Goal: Task Accomplishment & Management: Use online tool/utility

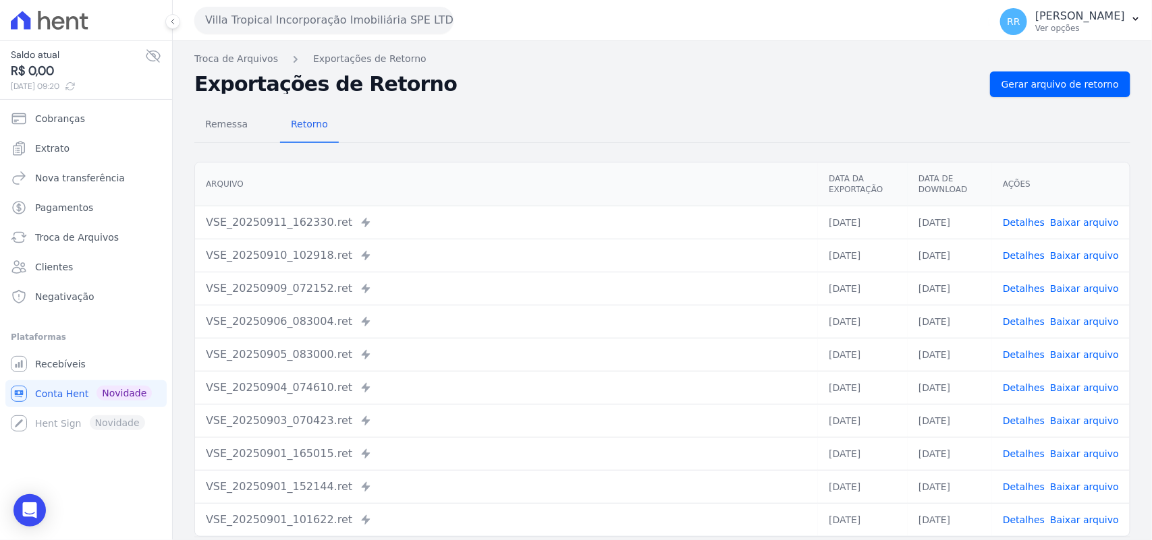
click at [297, 17] on button "Villa Tropical Incorporação Imobiliária SPE LTDA" at bounding box center [323, 20] width 259 height 27
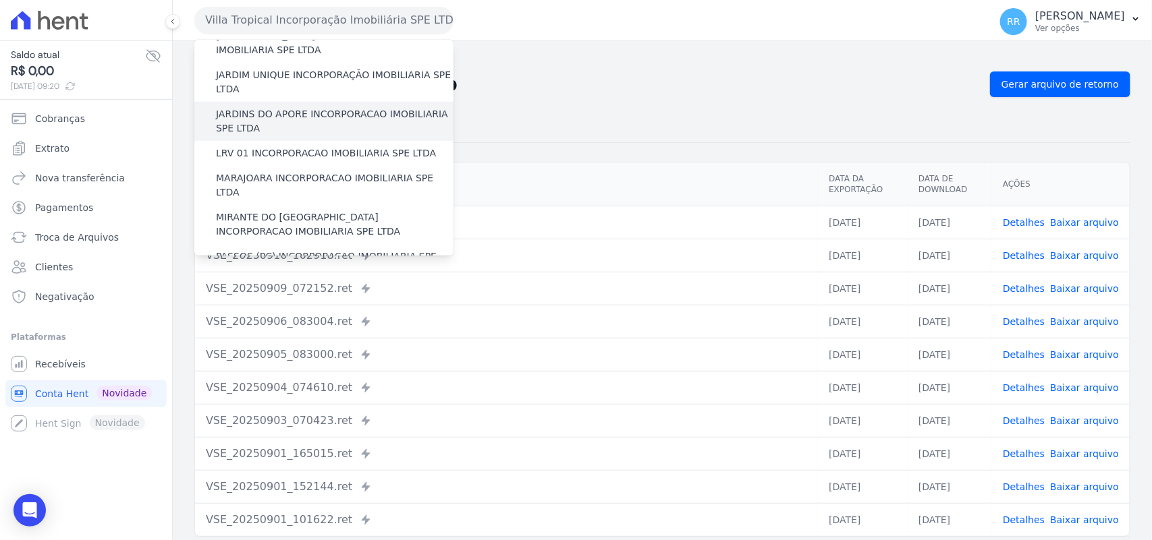
scroll to position [337, 0]
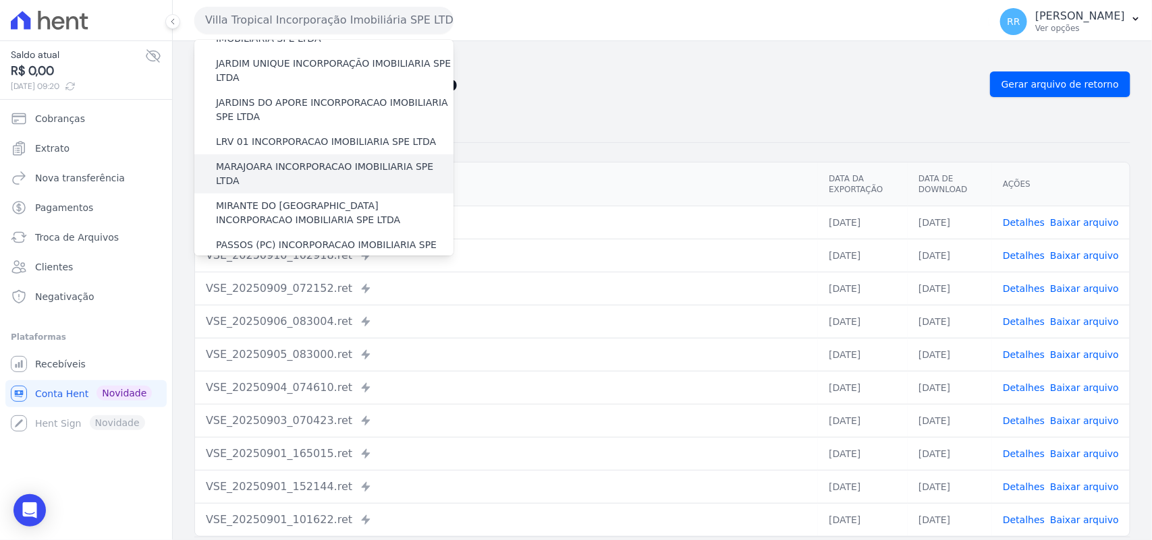
click at [282, 160] on label "MARAJOARA INCORPORACAO IMOBILIARIA SPE LTDA" at bounding box center [334, 174] width 237 height 28
click at [0, 0] on input "MARAJOARA INCORPORACAO IMOBILIARIA SPE LTDA" at bounding box center [0, 0] width 0 height 0
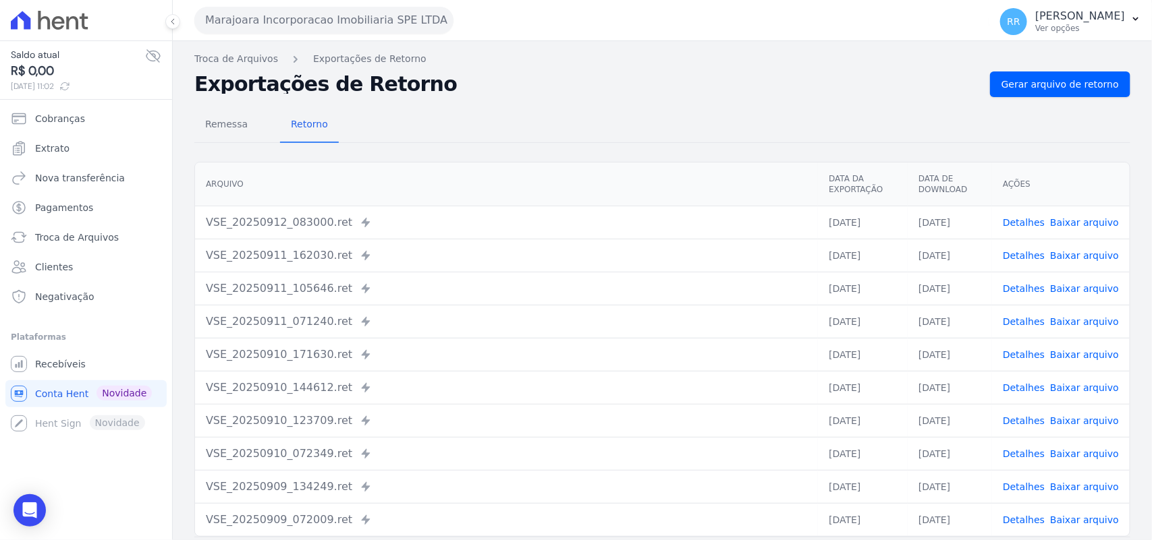
click at [1040, 218] on link "Detalhes" at bounding box center [1023, 222] width 42 height 11
click at [1124, 95] on div "Troca de Arquivos Exportações de Retorno Exportações de Retorno Gerar arquivo d…" at bounding box center [662, 318] width 979 height 555
click at [1026, 86] on span "Gerar arquivo de retorno" at bounding box center [1059, 84] width 117 height 13
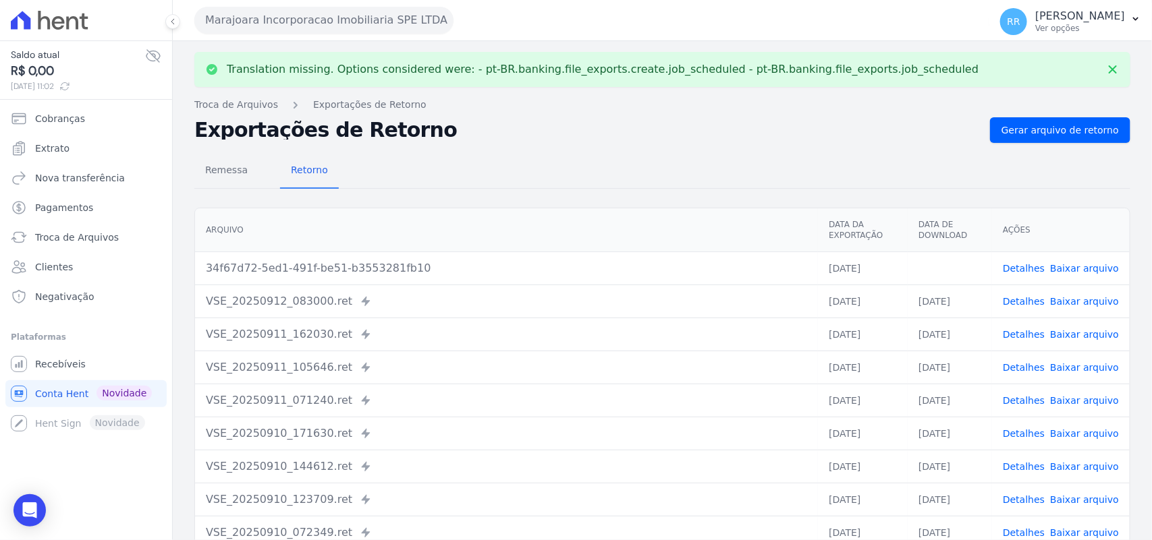
click at [1083, 263] on link "Baixar arquivo" at bounding box center [1084, 268] width 69 height 11
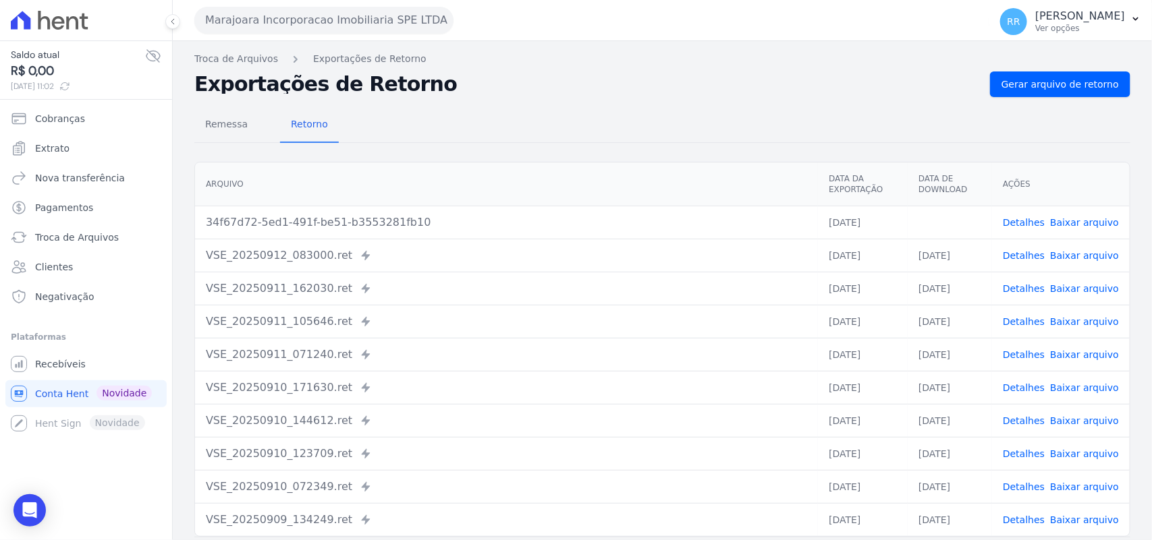
click at [569, 136] on div "Remessa Retorno" at bounding box center [662, 125] width 936 height 35
click at [639, 97] on div "Remessa Retorno [GEOGRAPHIC_DATA] Data da Exportação Data de Download Ações 34f…" at bounding box center [662, 341] width 936 height 488
click at [571, 62] on nav "Troca de Arquivos Exportações de Retorno" at bounding box center [662, 59] width 936 height 14
click at [513, 130] on div "Remessa Retorno" at bounding box center [662, 125] width 936 height 35
drag, startPoint x: 564, startPoint y: 103, endPoint x: 513, endPoint y: 88, distance: 53.4
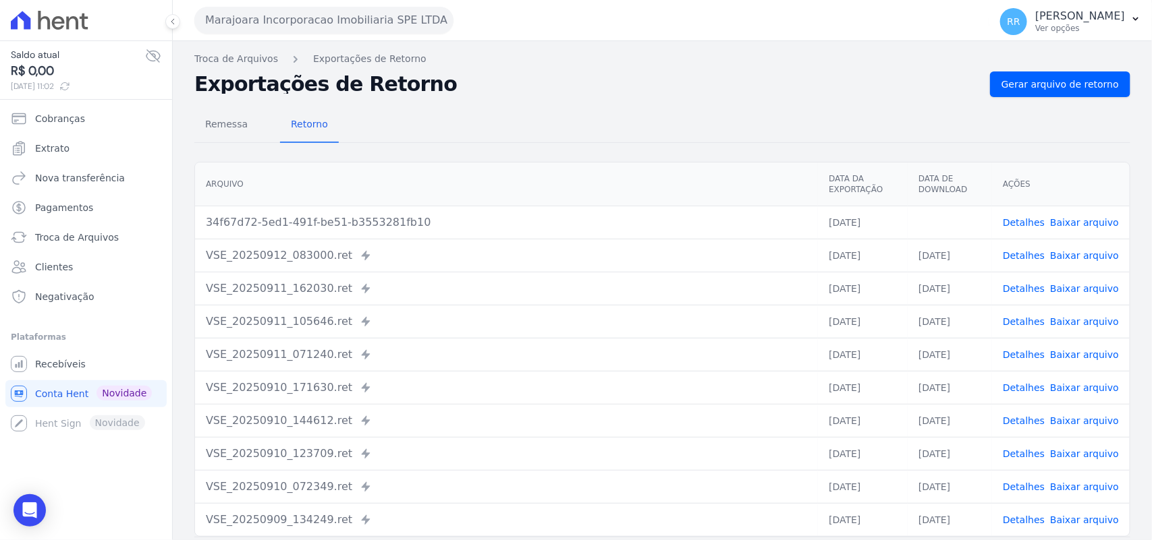
click at [564, 103] on div "Remessa Retorno [GEOGRAPHIC_DATA] Data da Exportação Data de Download Ações 34f…" at bounding box center [662, 341] width 936 height 488
click at [287, 24] on button "Marajoara Incorporacao Imobiliaria SPE LTDA" at bounding box center [323, 20] width 259 height 27
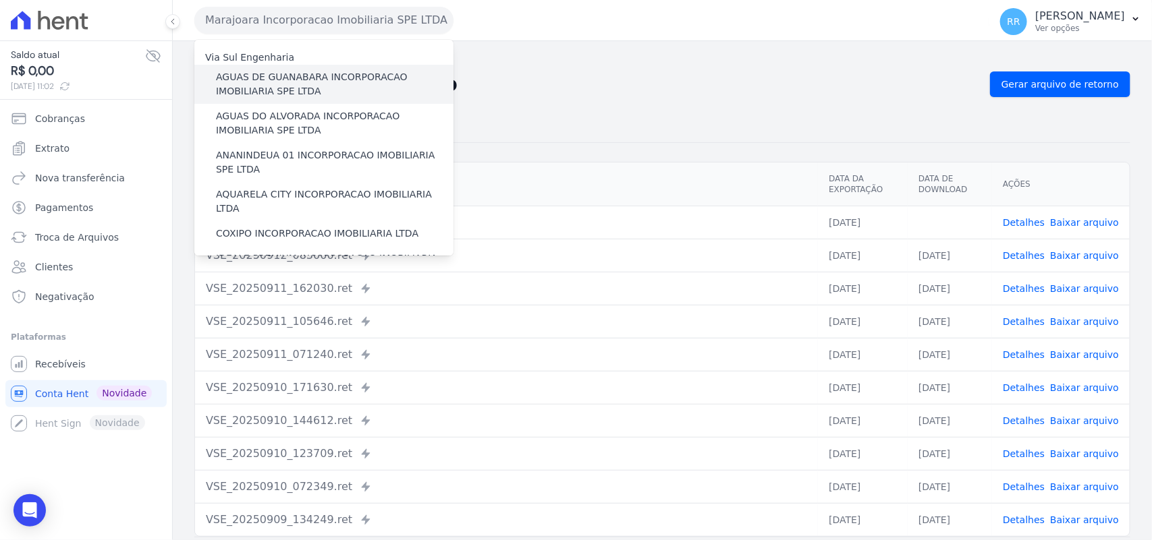
click at [264, 96] on label "AGUAS DE GUANABARA INCORPORACAO IMOBILIARIA SPE LTDA" at bounding box center [334, 84] width 237 height 28
click at [0, 0] on input "AGUAS DE GUANABARA INCORPORACAO IMOBILIARIA SPE LTDA" at bounding box center [0, 0] width 0 height 0
